Goal: Task Accomplishment & Management: Use online tool/utility

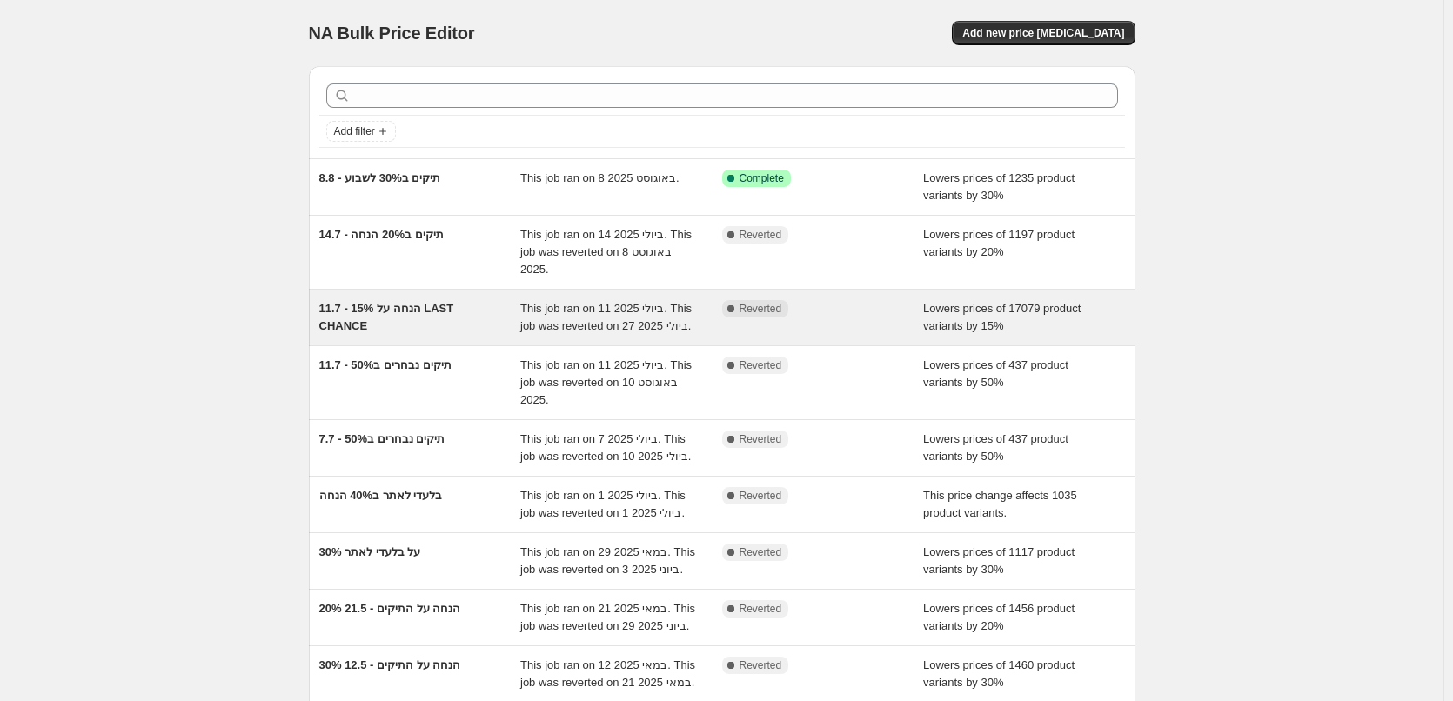
click at [421, 331] on div "11.7 - 15% הנחה על LAST CHANCE" at bounding box center [420, 317] width 202 height 35
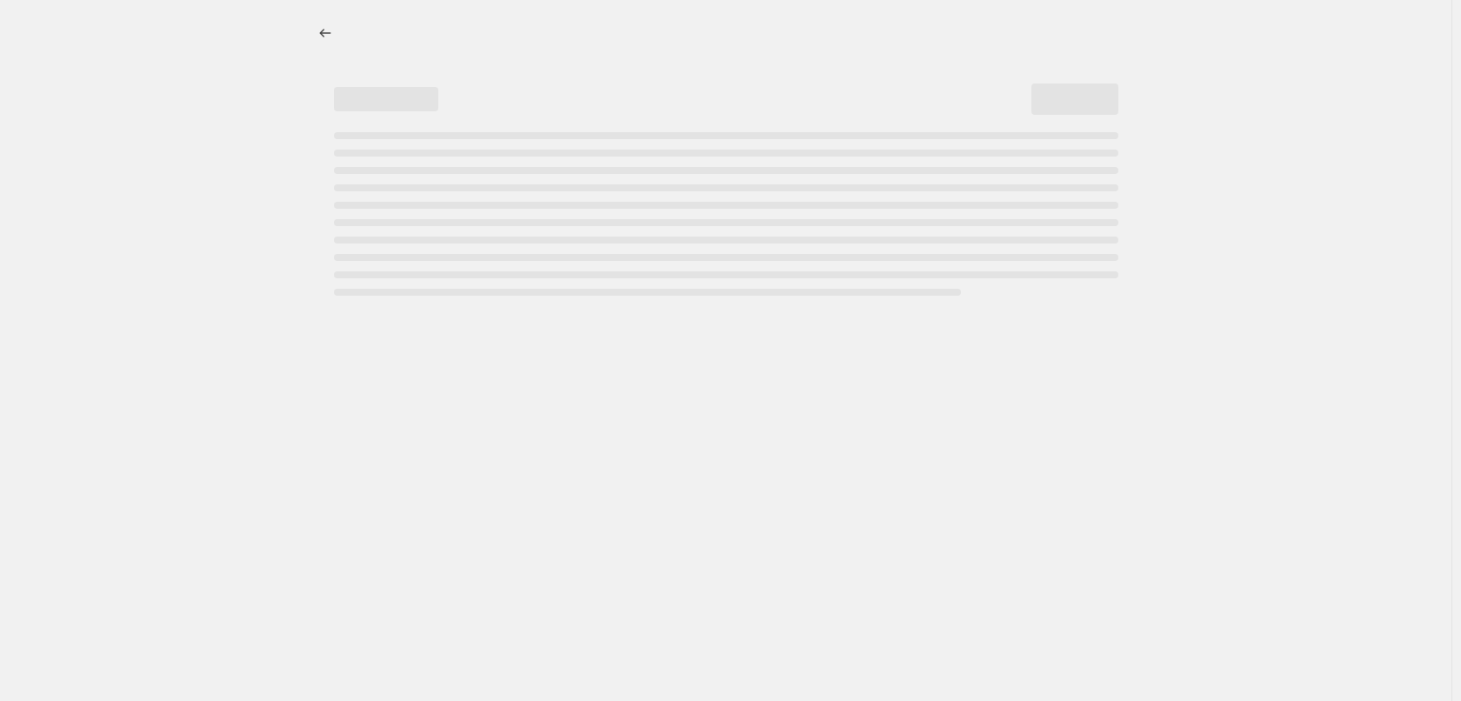
select select "percentage"
select select "collection"
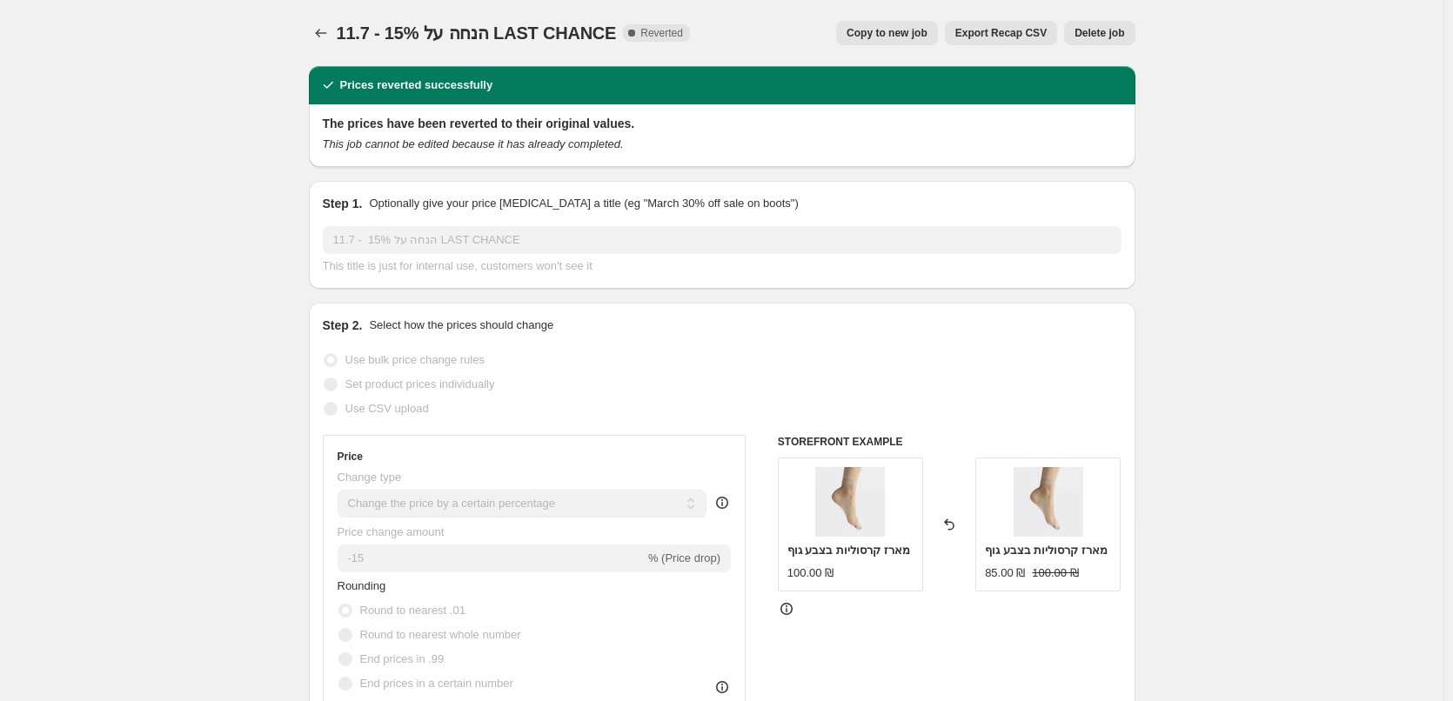
click at [897, 41] on button "Copy to new job" at bounding box center [887, 33] width 102 height 24
select select "percentage"
select select "collection"
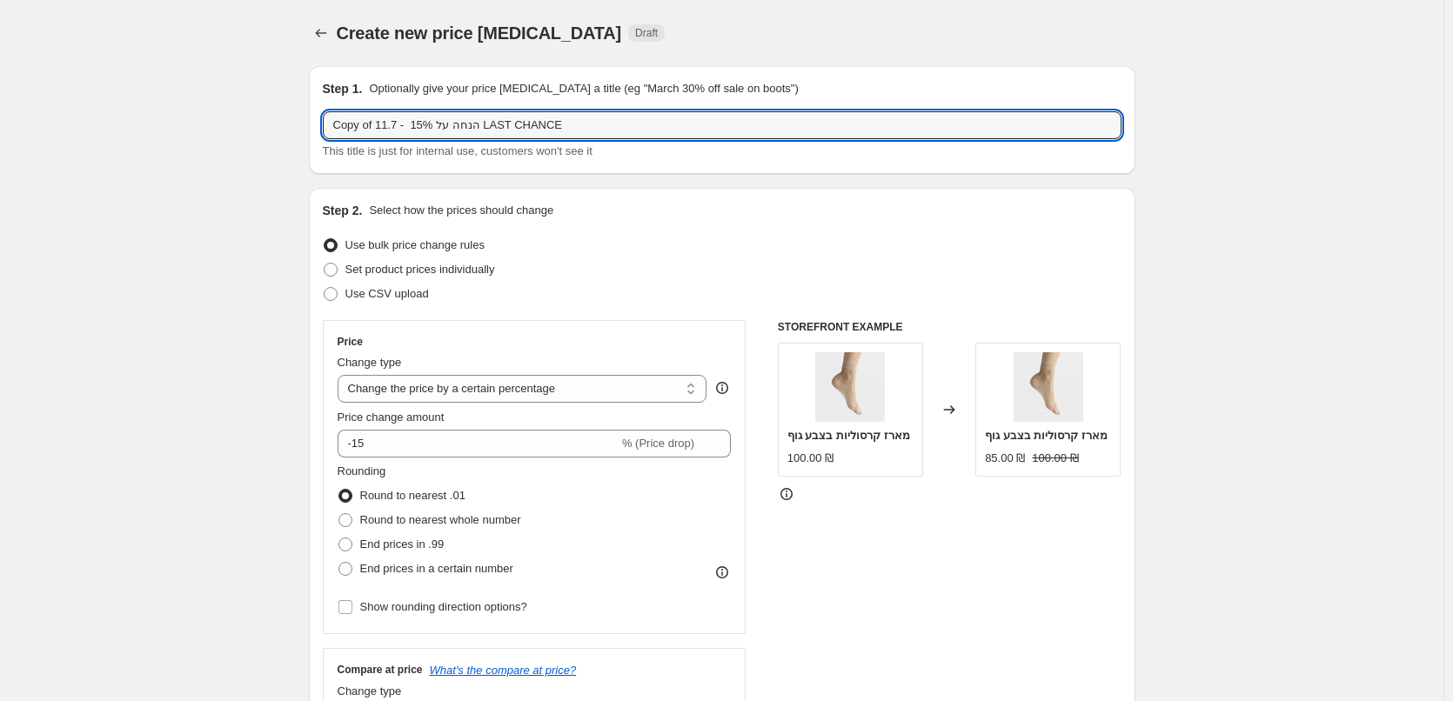
drag, startPoint x: 403, startPoint y: 124, endPoint x: 324, endPoint y: 146, distance: 82.1
click at [324, 146] on div "Step 1. Optionally give your price change job a title (eg "March 30% off sale o…" at bounding box center [722, 120] width 826 height 108
type input "14.8 - 15% הנחה על LAST CHANCE"
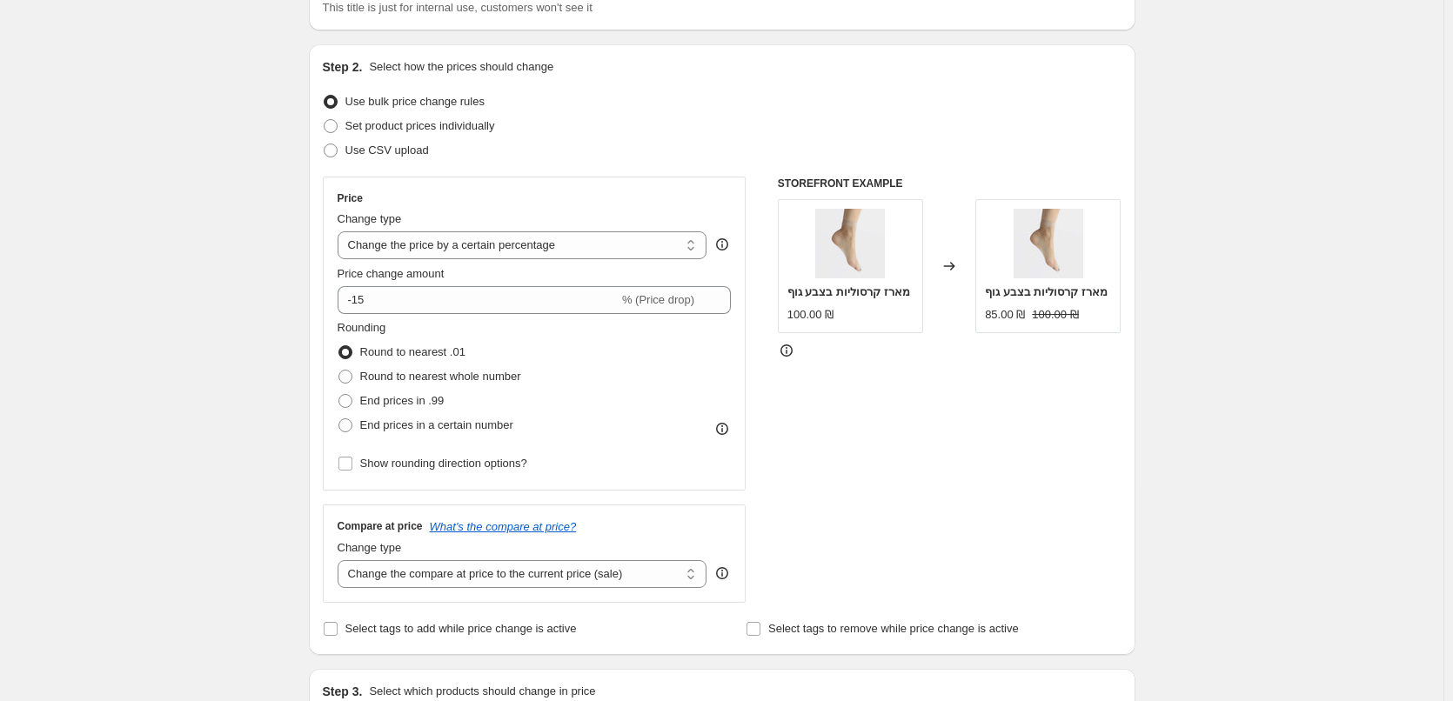
scroll to position [174, 0]
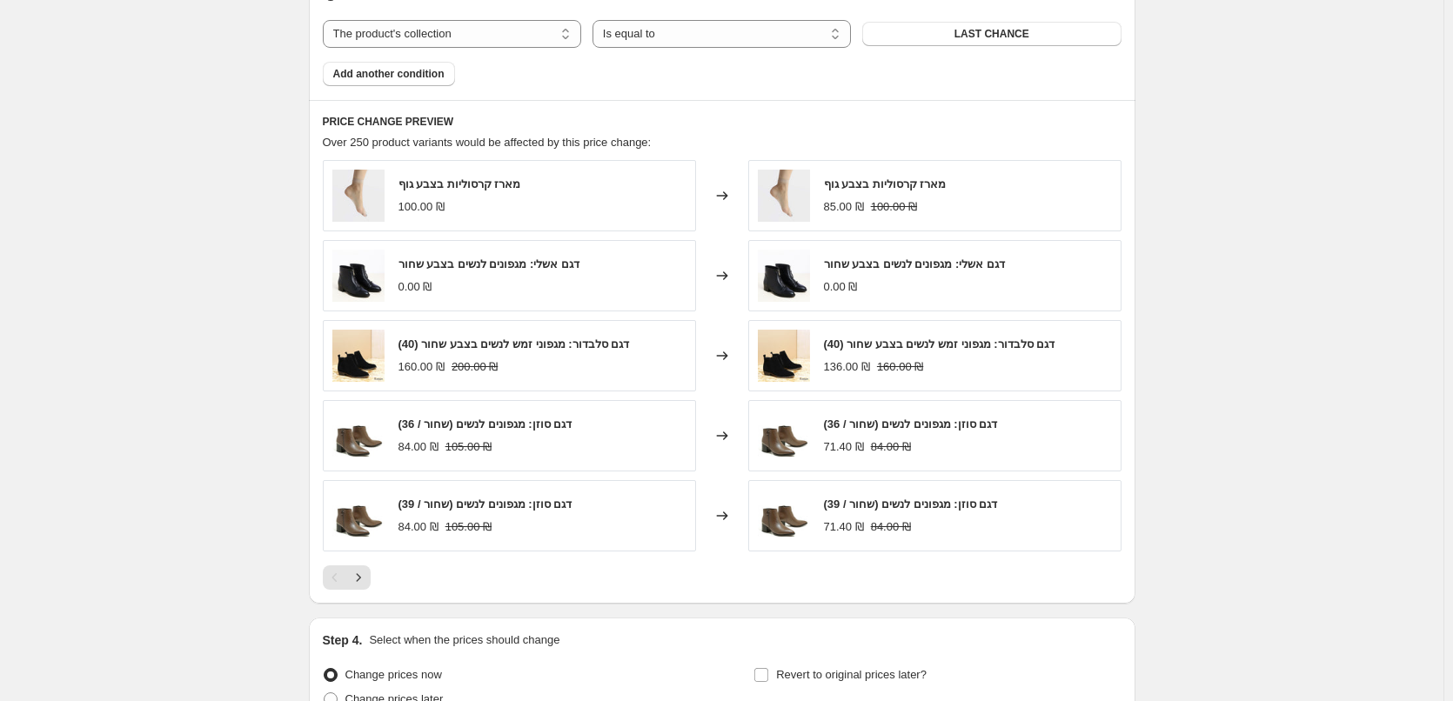
scroll to position [1234, 0]
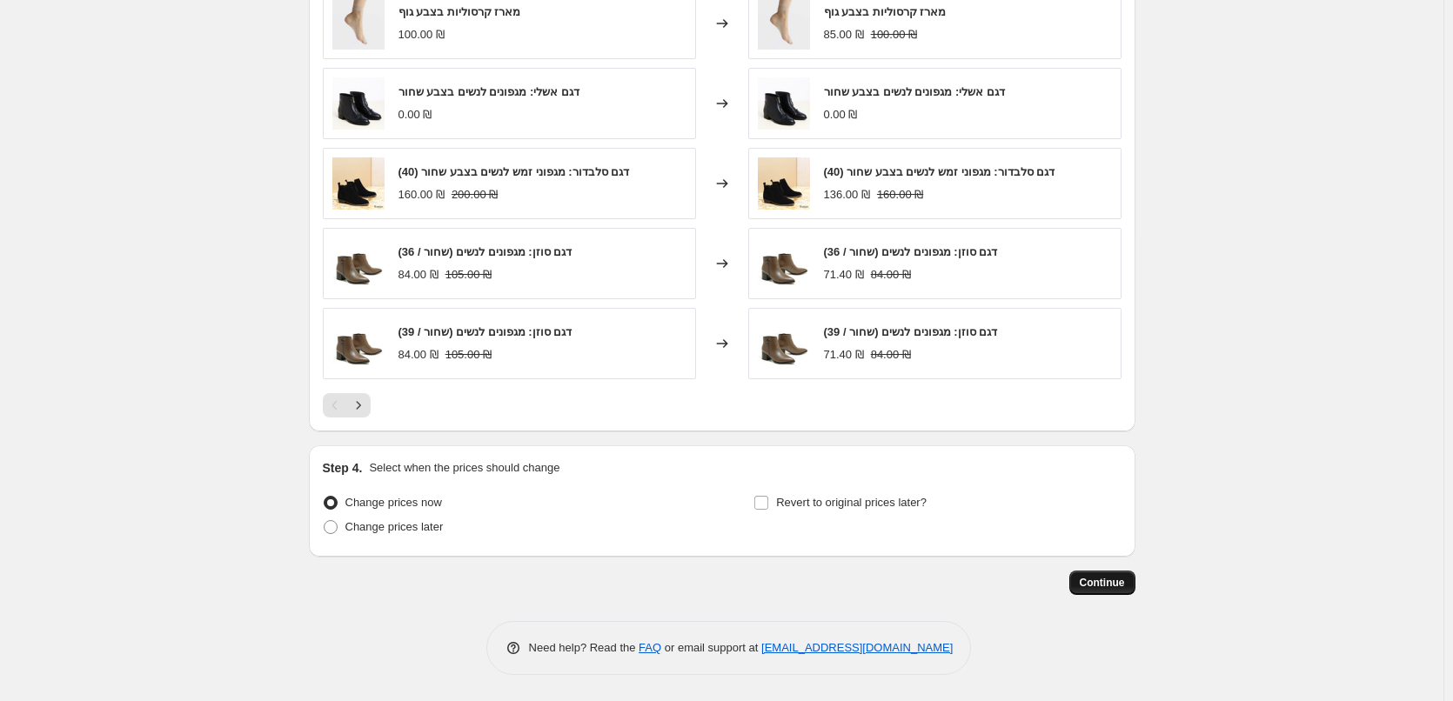
click at [1108, 580] on span "Continue" at bounding box center [1101, 583] width 45 height 14
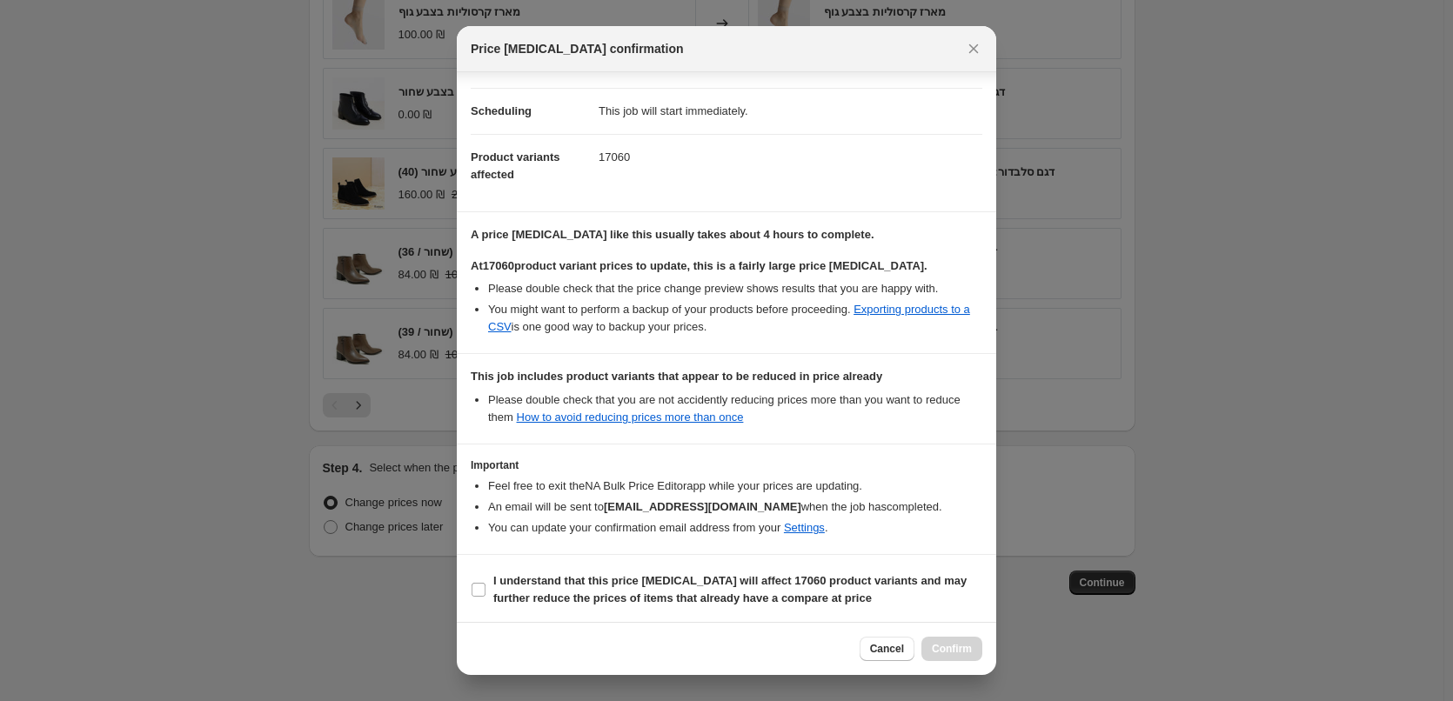
scroll to position [127, 0]
click at [478, 587] on input "I understand that this price change job will affect 17060 product variants and …" at bounding box center [478, 587] width 14 height 14
checkbox input "true"
click at [940, 648] on span "Confirm" at bounding box center [952, 649] width 40 height 14
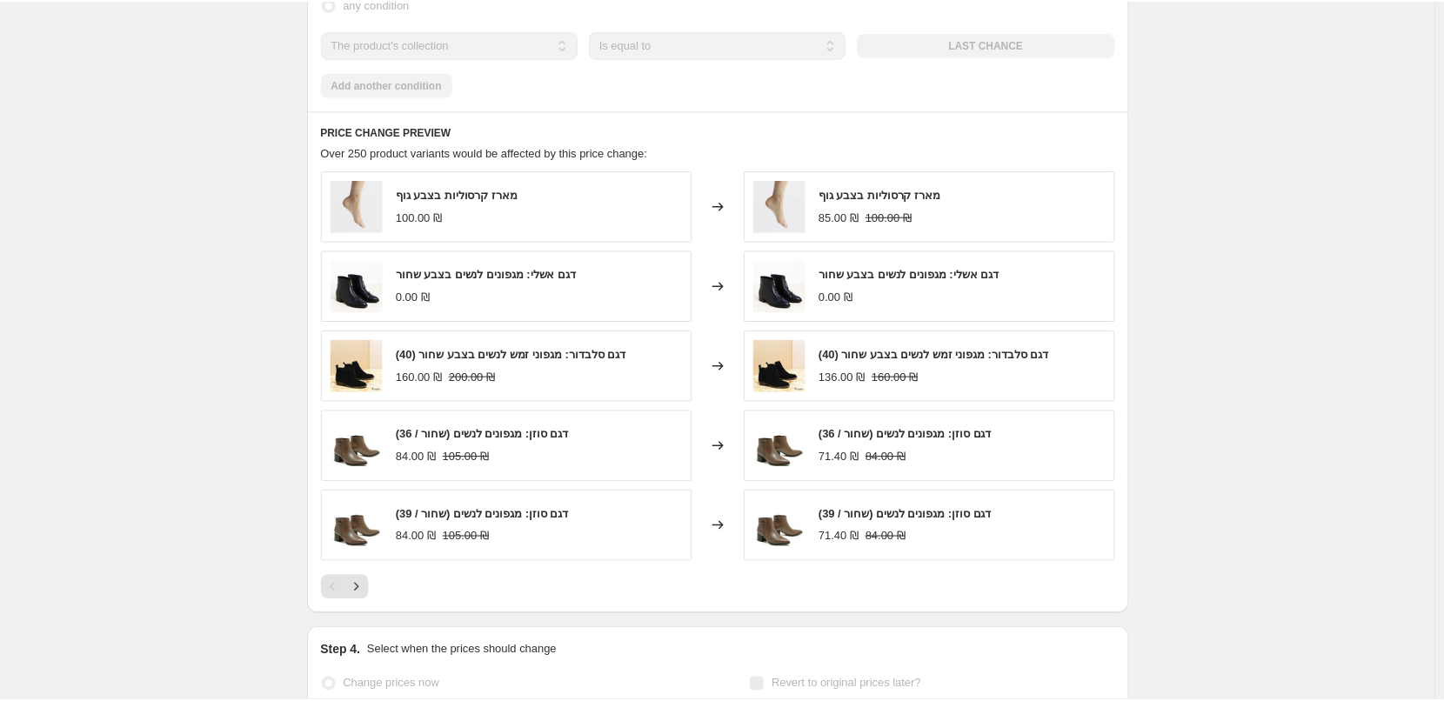
scroll to position [1176, 0]
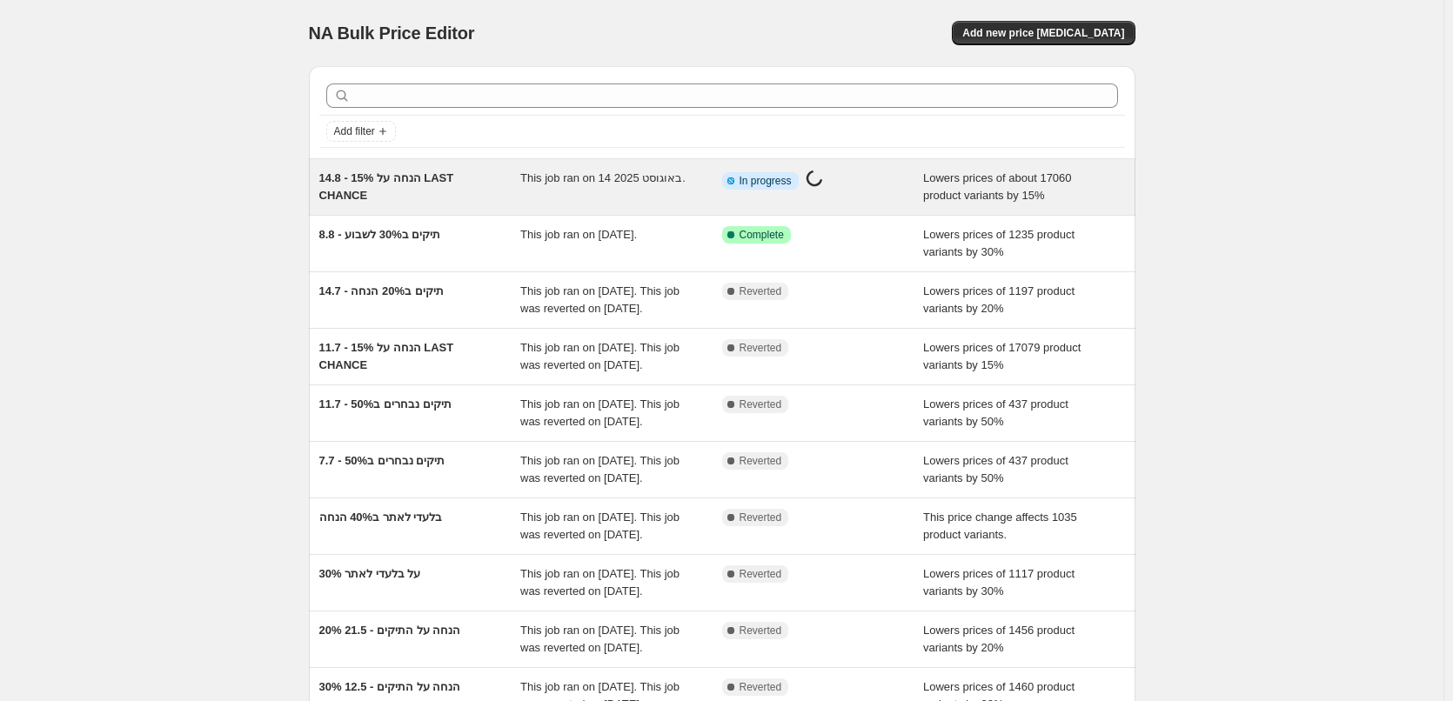
click at [514, 201] on div "14.8 - 15% הנחה על LAST CHANCE" at bounding box center [420, 187] width 202 height 35
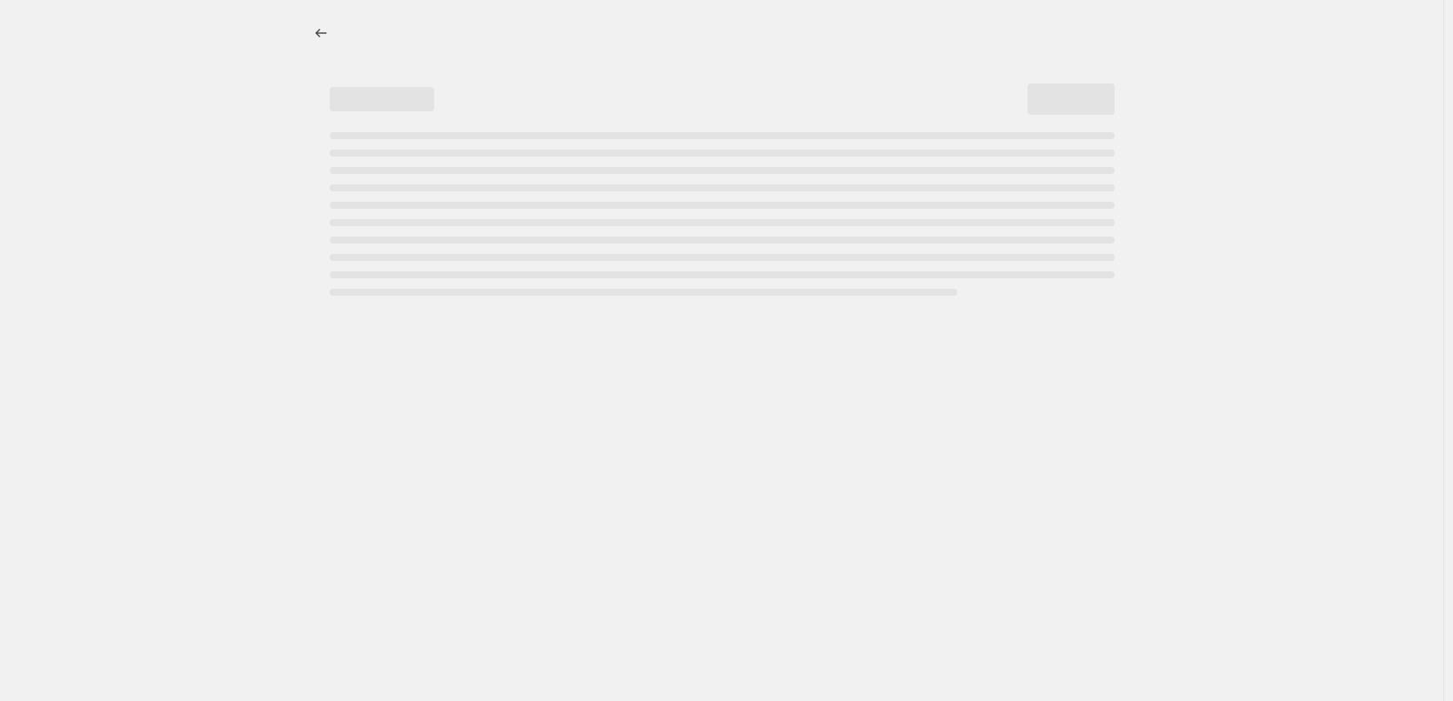
select select "percentage"
select select "collection"
